Goal: Information Seeking & Learning: Learn about a topic

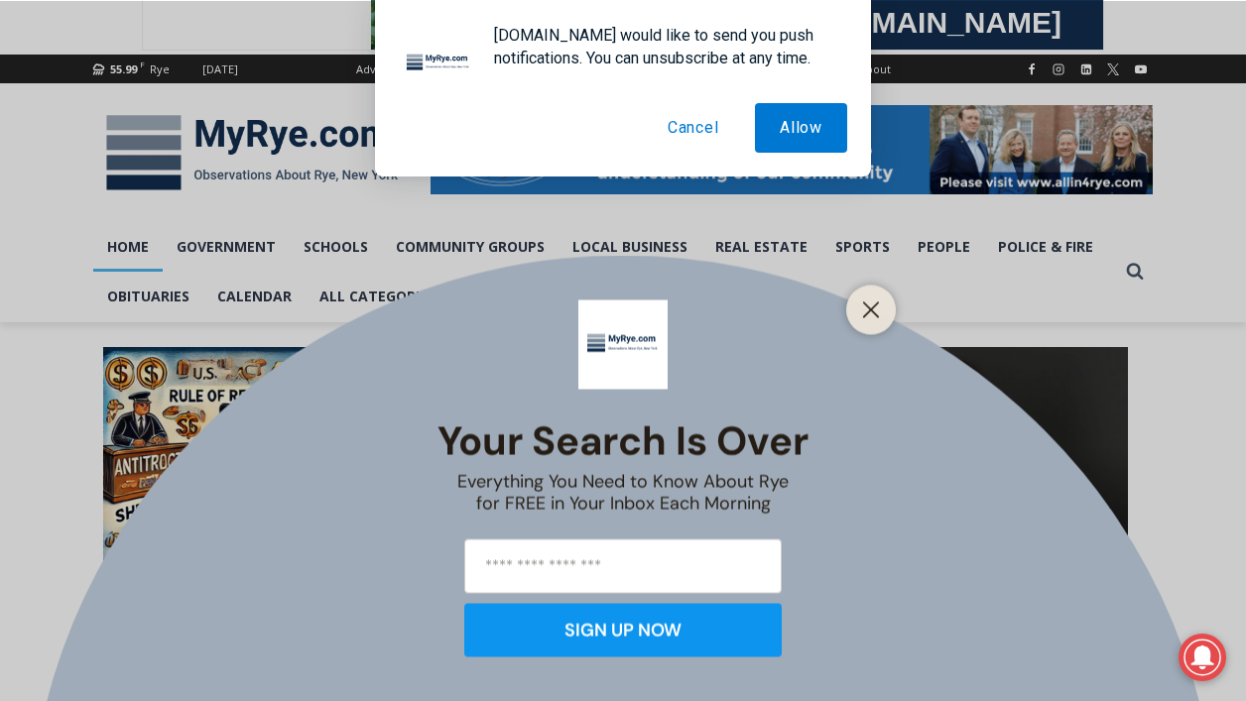
scroll to position [209, 0]
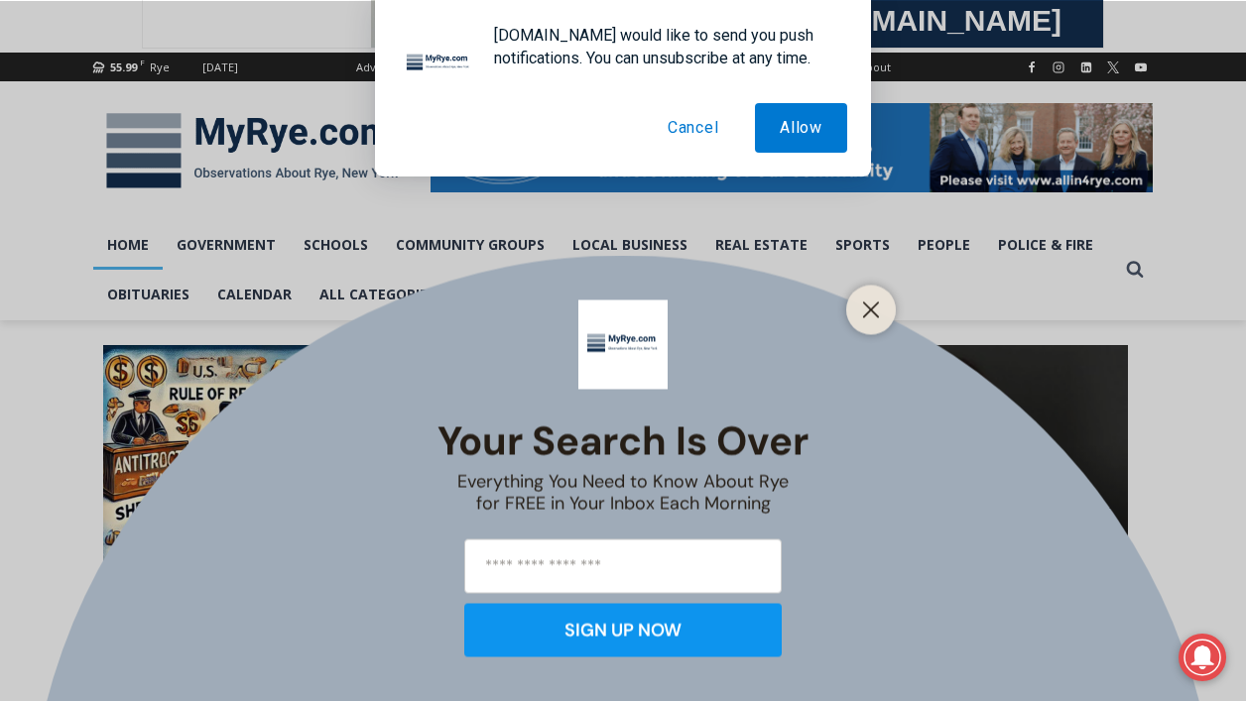
click at [672, 129] on button "Cancel" at bounding box center [693, 128] width 101 height 50
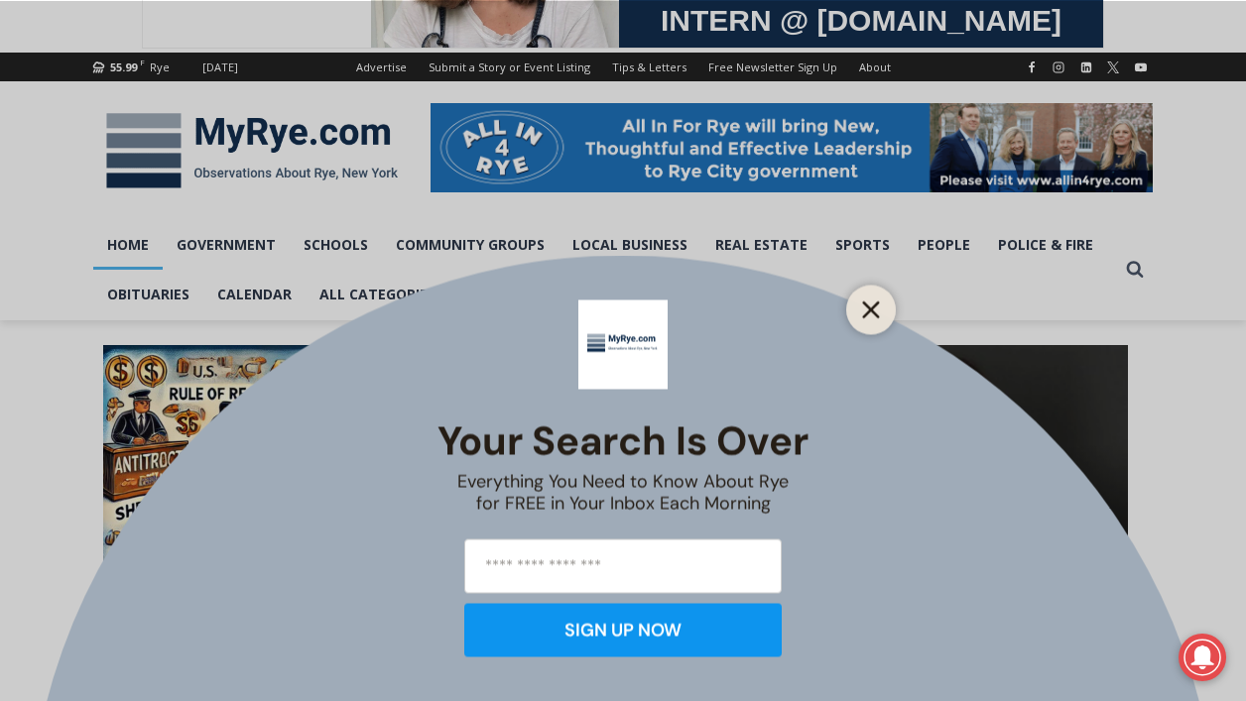
click at [869, 310] on line "Close" at bounding box center [871, 310] width 14 height 14
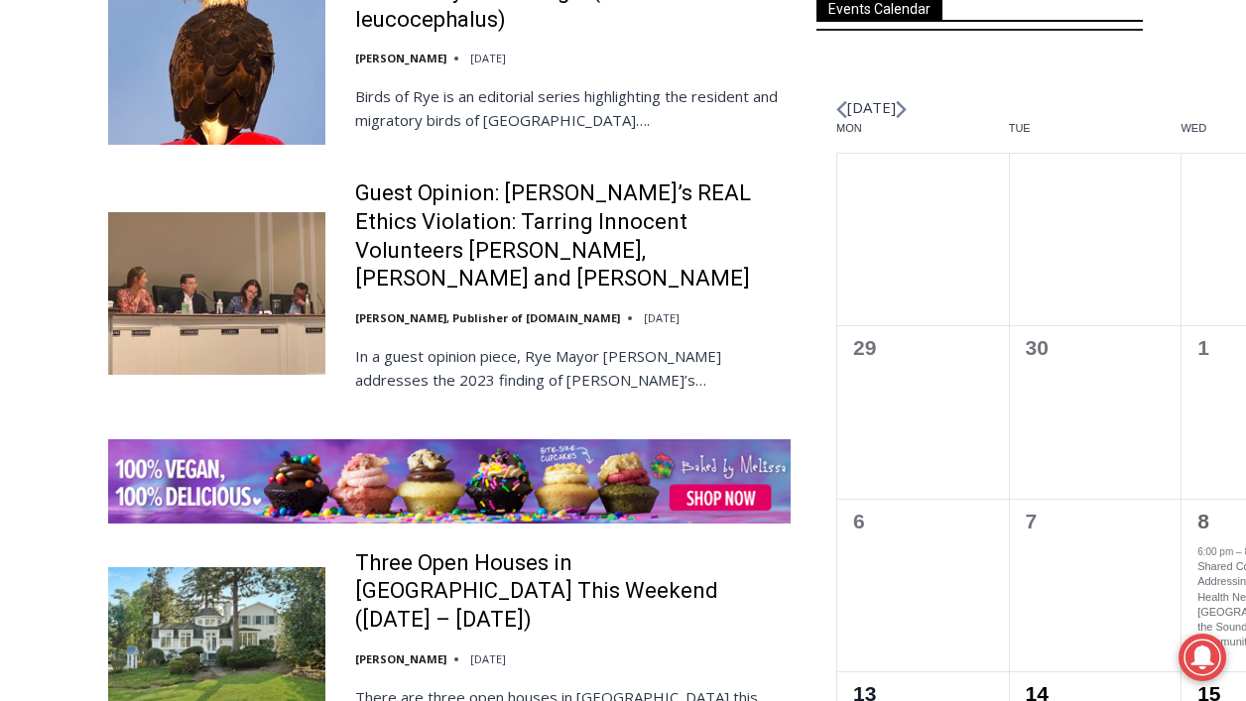
scroll to position [2714, 0]
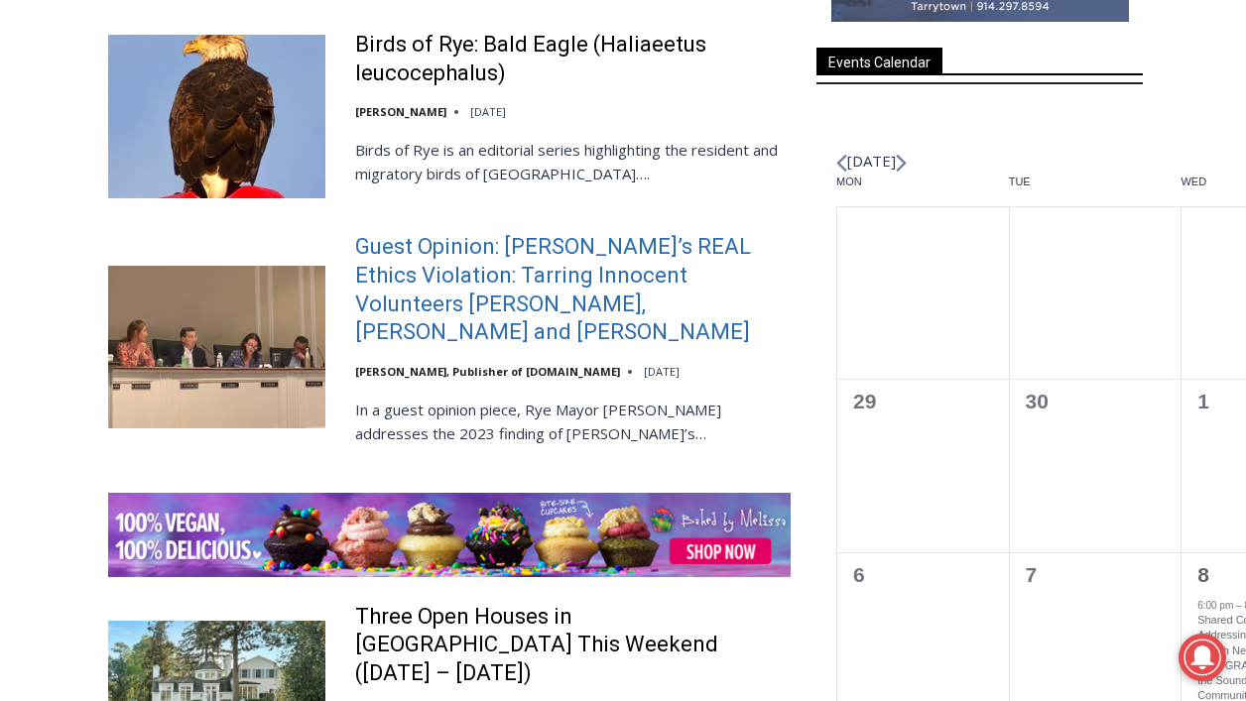
click at [636, 255] on link "Guest Opinion: [PERSON_NAME]’s REAL Ethics Violation: Tarring Innocent Voluntee…" at bounding box center [573, 289] width 436 height 113
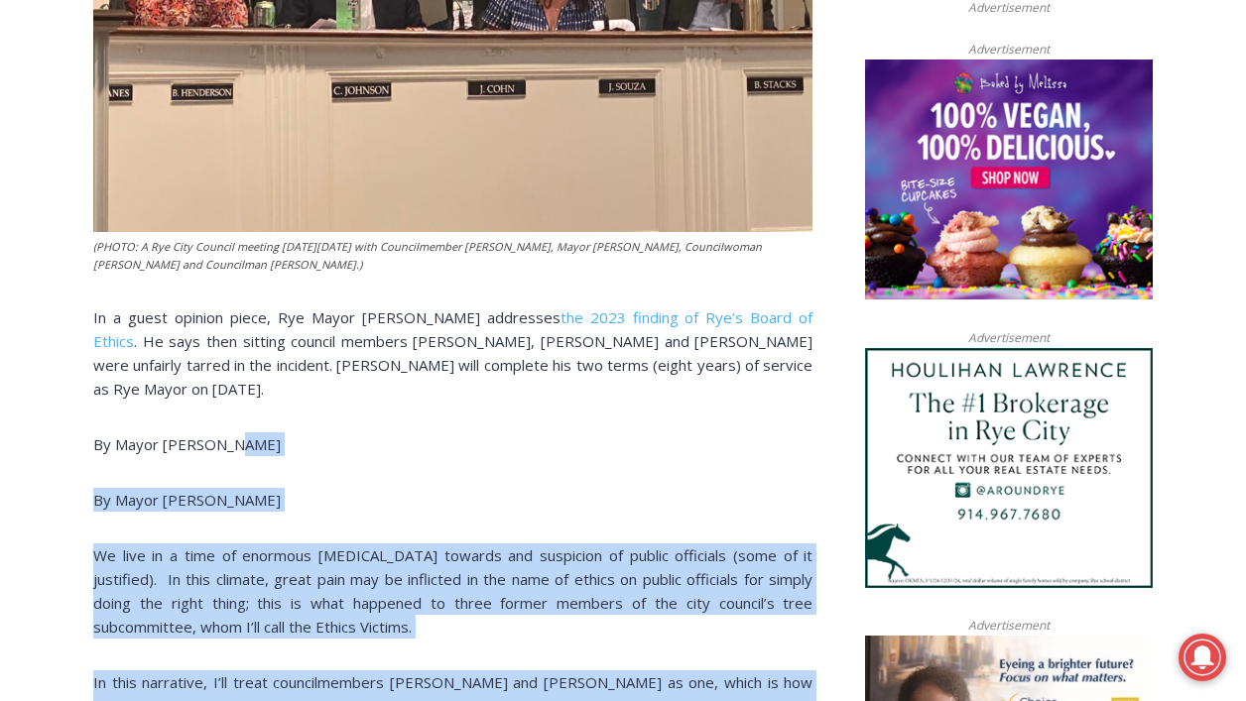
scroll to position [1294, 0]
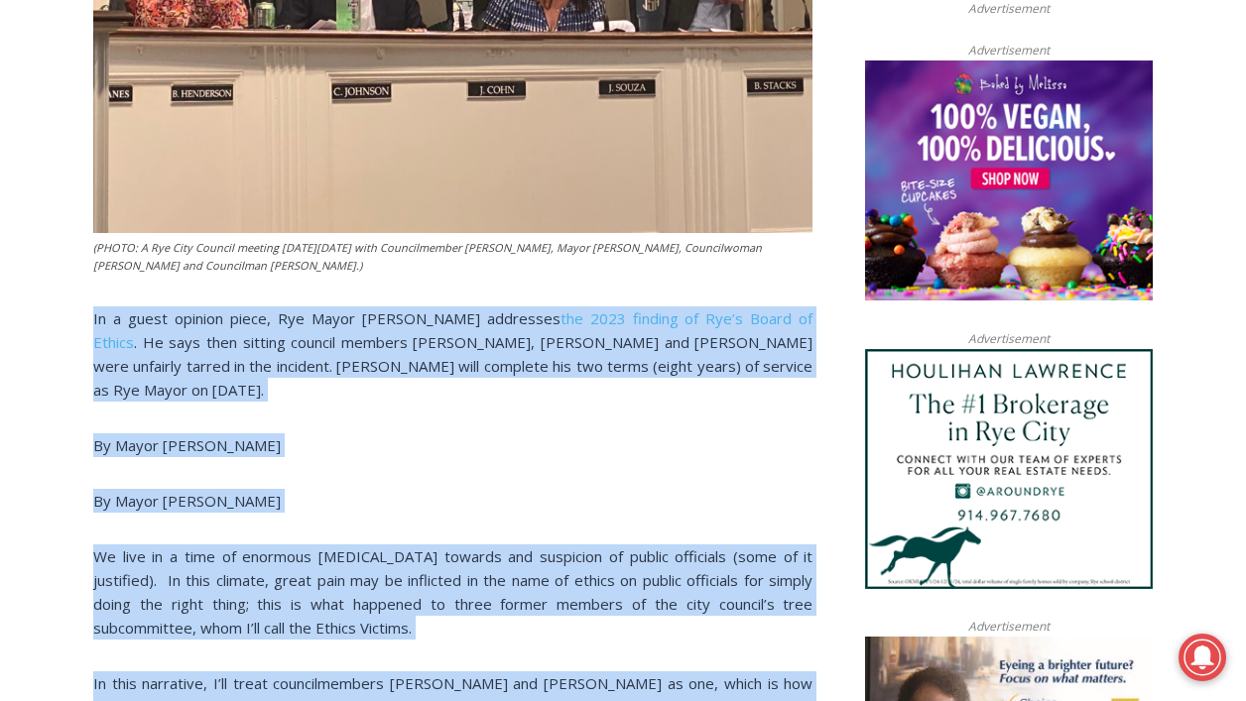
drag, startPoint x: 264, startPoint y: 536, endPoint x: 84, endPoint y: 276, distance: 315.9
copy div "In a guest opinion piece, Rye Mayor Josh Cohn addresses the 2023 finding of Rye…"
